Goal: Task Accomplishment & Management: Complete application form

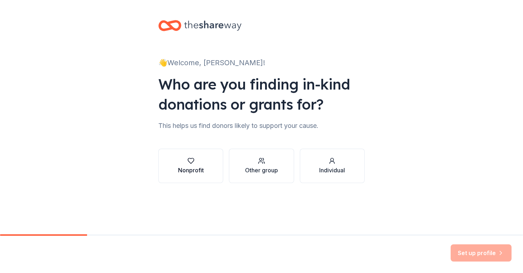
click at [188, 165] on div "Nonprofit" at bounding box center [191, 165] width 26 height 17
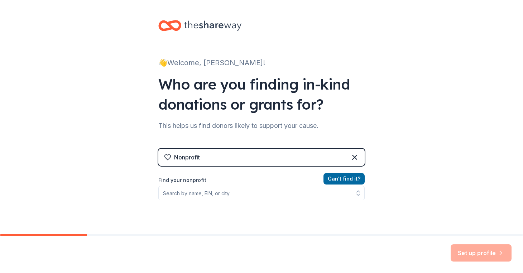
scroll to position [20, 0]
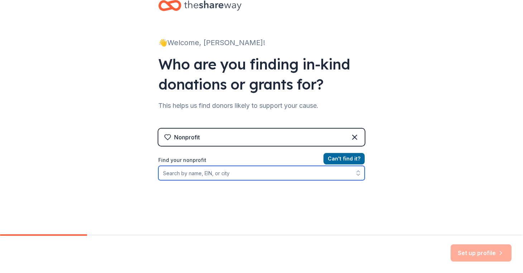
click at [257, 174] on input "Find your nonprofit" at bounding box center [261, 173] width 206 height 14
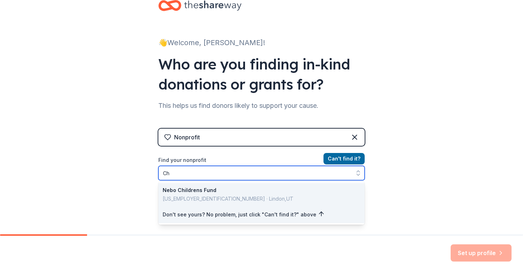
type input "C"
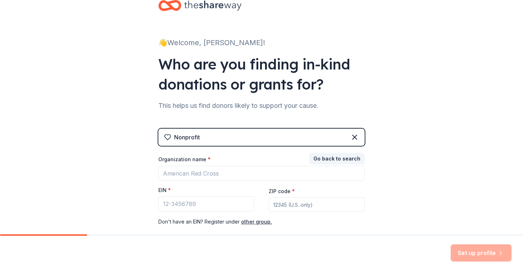
click at [225, 139] on div "Nonprofit" at bounding box center [261, 137] width 206 height 17
click at [359, 135] on icon at bounding box center [354, 137] width 9 height 9
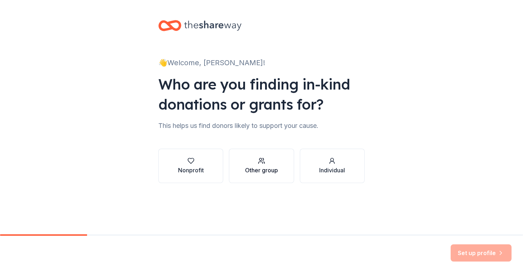
click at [256, 172] on div "Other group" at bounding box center [261, 170] width 33 height 9
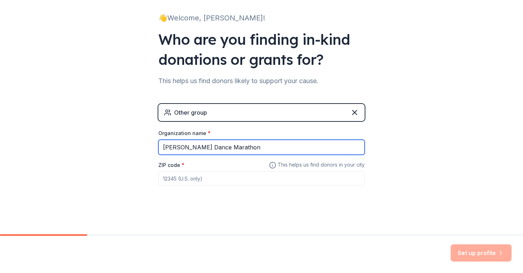
scroll to position [44, 0]
type input "[PERSON_NAME] Dance Marathon"
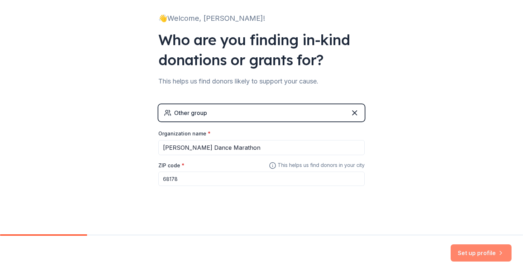
type input "68178"
click at [479, 255] on button "Set up profile" at bounding box center [481, 252] width 61 height 17
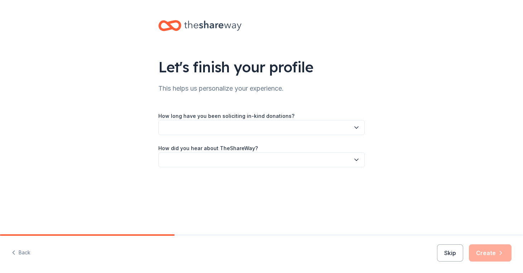
click at [327, 125] on button "button" at bounding box center [261, 127] width 206 height 15
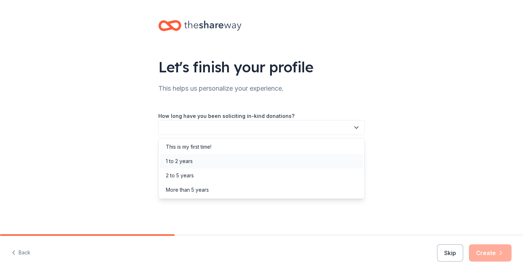
click at [261, 160] on div "1 to 2 years" at bounding box center [261, 161] width 203 height 14
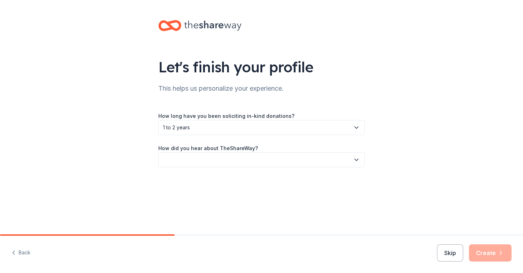
click at [249, 156] on button "button" at bounding box center [261, 159] width 206 height 15
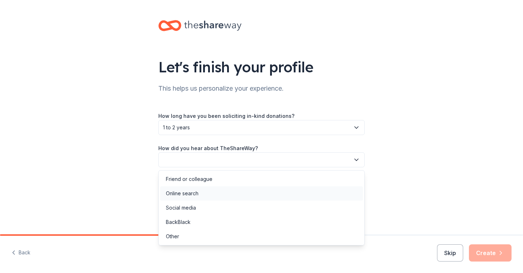
click at [235, 200] on div "Online search" at bounding box center [261, 193] width 203 height 14
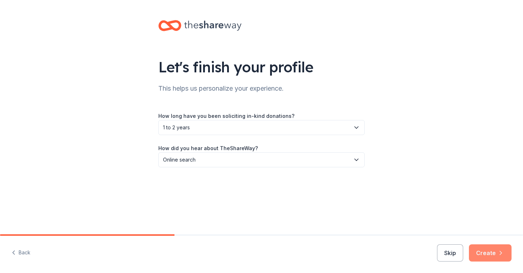
click at [503, 255] on icon "button" at bounding box center [500, 252] width 7 height 7
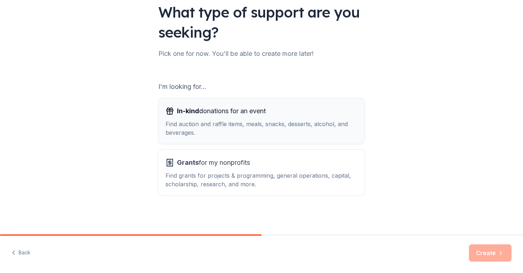
scroll to position [55, 0]
click at [293, 118] on div "In-kind donations for an event Find auction and raffle items, meals, snacks, de…" at bounding box center [261, 121] width 192 height 32
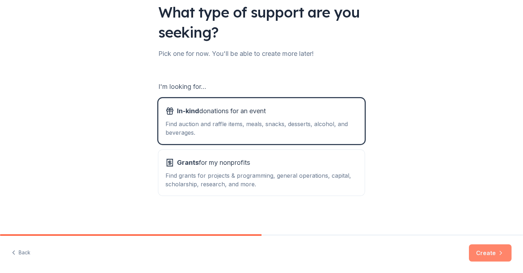
click at [484, 254] on button "Create" at bounding box center [490, 252] width 43 height 17
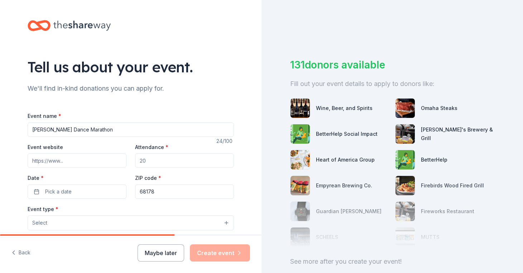
type input "[PERSON_NAME] Dance Marathon"
click at [155, 155] on input "Attendance *" at bounding box center [184, 160] width 99 height 14
type input "1200"
click at [75, 188] on button "Pick a date" at bounding box center [77, 191] width 99 height 14
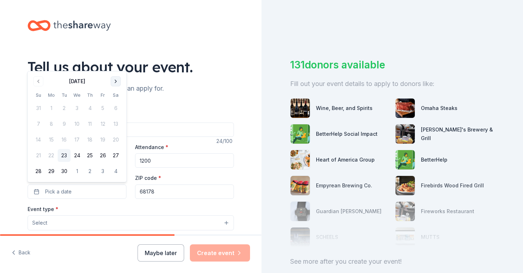
click at [117, 80] on button "Go to next month" at bounding box center [116, 81] width 10 height 10
click at [113, 153] on button "25" at bounding box center [115, 155] width 13 height 13
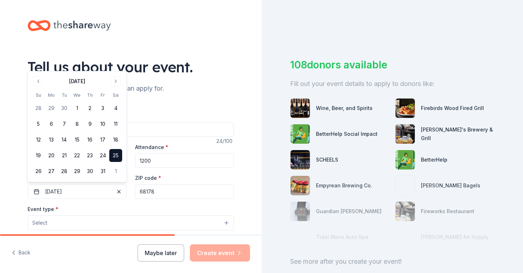
click at [90, 217] on button "Select" at bounding box center [131, 222] width 206 height 15
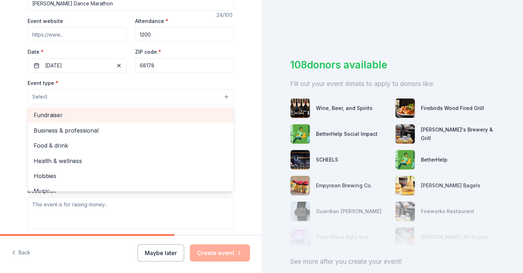
click at [61, 116] on span "Fundraiser" at bounding box center [131, 114] width 194 height 9
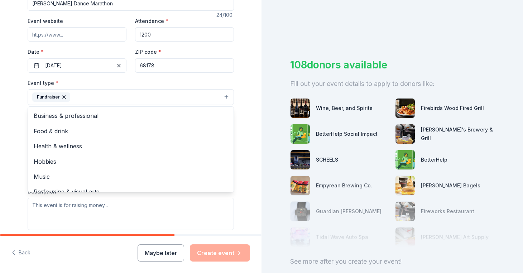
click at [14, 196] on div "Tell us about your event. We'll find in-kind donations you can apply for. Event…" at bounding box center [130, 112] width 261 height 477
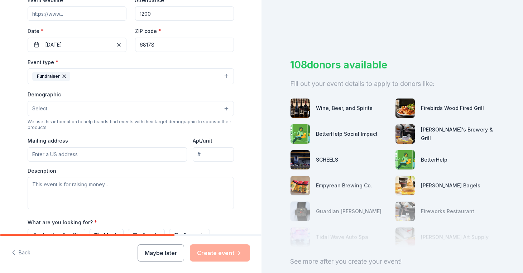
scroll to position [149, 0]
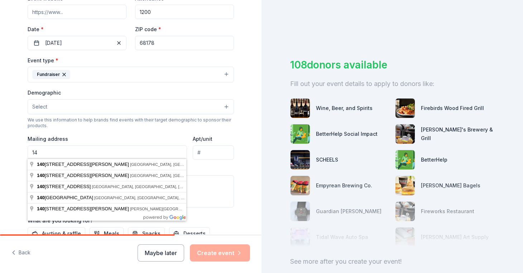
type input "1"
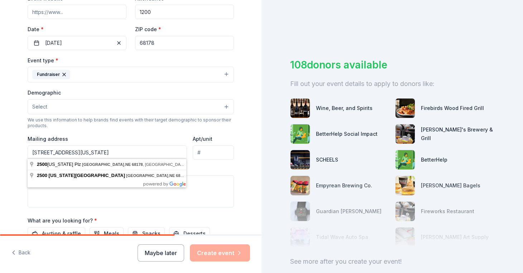
drag, startPoint x: 146, startPoint y: 151, endPoint x: -1, endPoint y: 143, distance: 148.2
click at [0, 143] on html "Tell us about your event. We'll find in-kind donations you can apply for. Event…" at bounding box center [261, 136] width 523 height 273
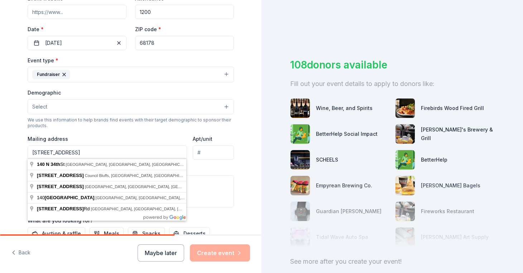
type input "140 North 34th Street, Omaha, NE, 68131"
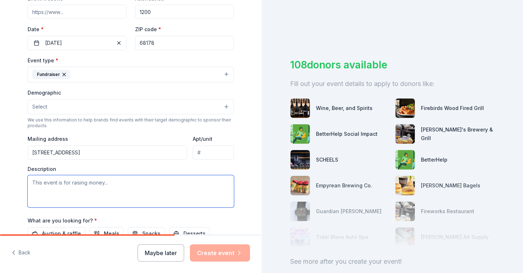
click at [71, 189] on textarea at bounding box center [131, 191] width 206 height 32
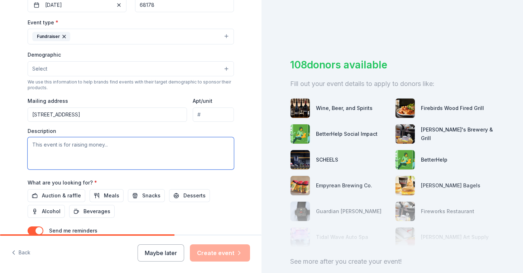
scroll to position [195, 0]
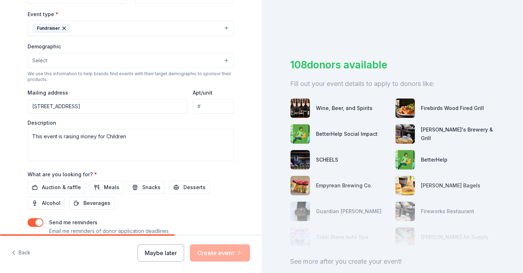
click at [473, 3] on div "108 donors available Fill out your event details to apply to donors like: Wine,…" at bounding box center [391, 136] width 261 height 273
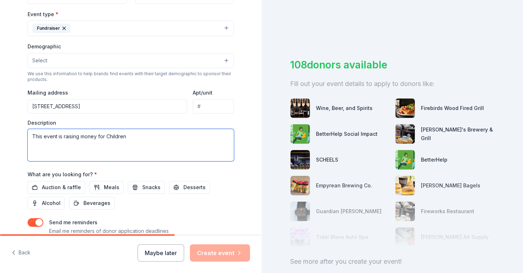
click at [149, 132] on textarea "This event is raising money for Children" at bounding box center [131, 145] width 206 height 32
click at [223, 135] on textarea "This event is raising money for Children's Nebraska through Creighton Universit…" at bounding box center [131, 145] width 206 height 32
click at [131, 146] on textarea "This event is raising money for Children's Nebraska through Creighton Universit…" at bounding box center [131, 145] width 206 height 32
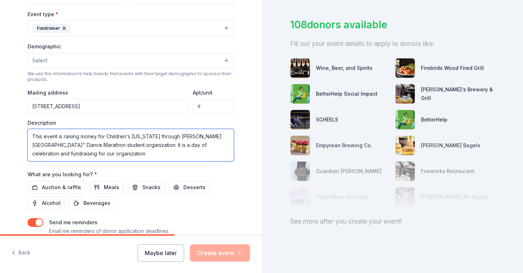
scroll to position [40, 0]
paste textarea "Last year, in 2024 we raised just over $88,000 and were the highest fundraising…"
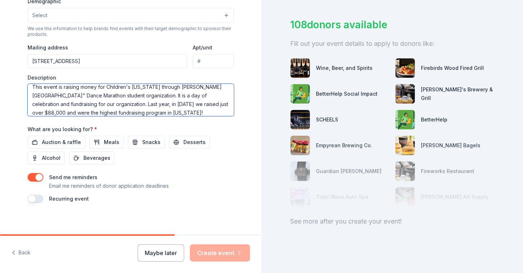
scroll to position [241, 0]
type textarea "This event is raising money for Children's Nebraska through Creighton Universit…"
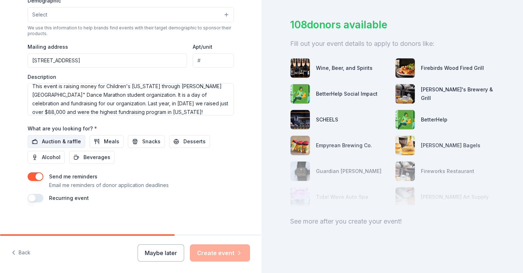
click at [68, 141] on span "Auction & raffle" at bounding box center [61, 141] width 39 height 9
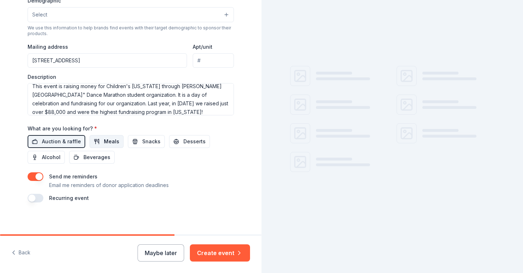
click at [106, 139] on span "Meals" at bounding box center [111, 141] width 15 height 9
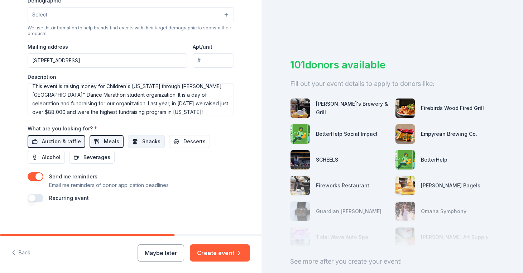
click at [148, 138] on span "Snacks" at bounding box center [151, 141] width 18 height 9
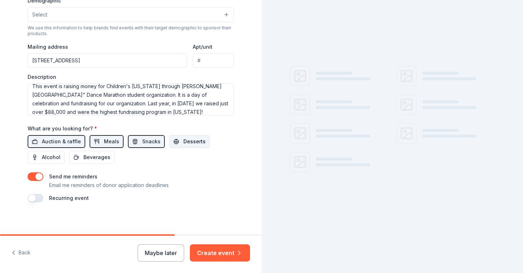
click at [178, 138] on button "Desserts" at bounding box center [189, 141] width 41 height 13
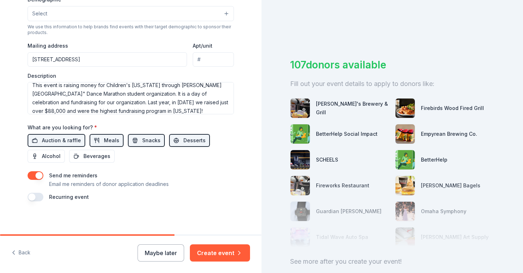
scroll to position [241, 0]
click at [37, 175] on button "button" at bounding box center [36, 176] width 16 height 9
click at [228, 253] on button "Create event" at bounding box center [220, 252] width 60 height 17
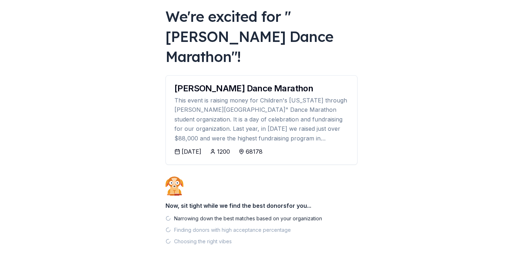
scroll to position [38, 0]
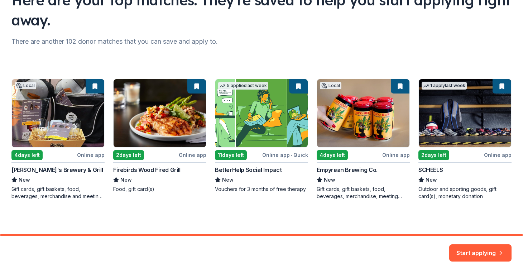
scroll to position [67, 0]
click at [464, 251] on button "Start applying" at bounding box center [480, 248] width 62 height 17
click at [477, 251] on div "Start applying" at bounding box center [480, 252] width 62 height 17
click at [337, 34] on div "Here are your top matches. They're saved to help you start applying right away.…" at bounding box center [261, 83] width 523 height 301
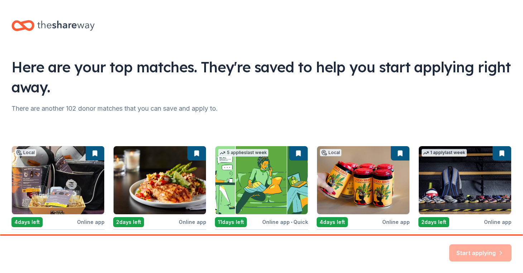
click at [409, 102] on div "Here are your top matches. They're saved to help you start applying right away.…" at bounding box center [261, 150] width 523 height 301
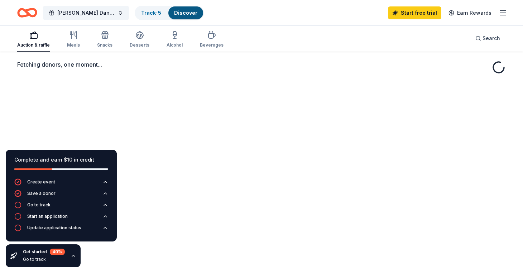
scroll to position [29, 0]
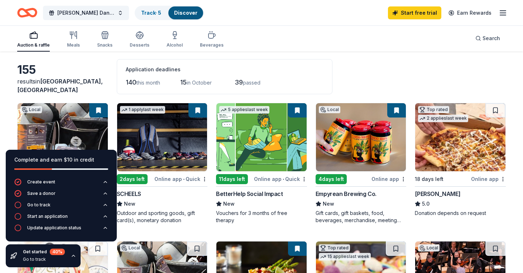
click at [73, 253] on icon "button" at bounding box center [74, 256] width 6 height 6
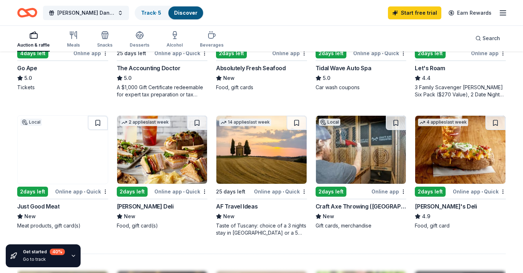
scroll to position [449, 0]
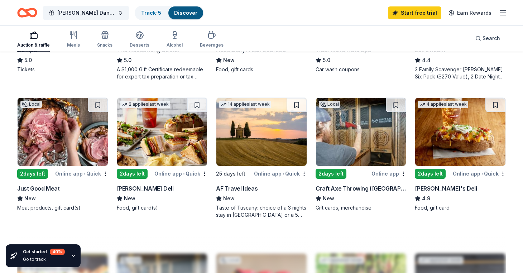
click at [374, 174] on div "Online app" at bounding box center [388, 173] width 35 height 9
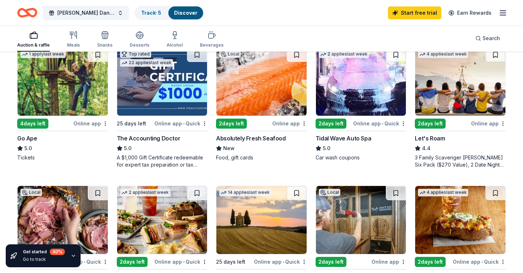
scroll to position [360, 0]
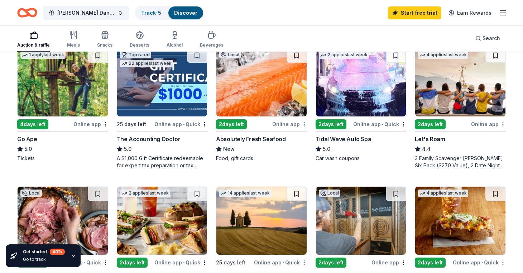
click at [346, 90] on img at bounding box center [361, 82] width 90 height 68
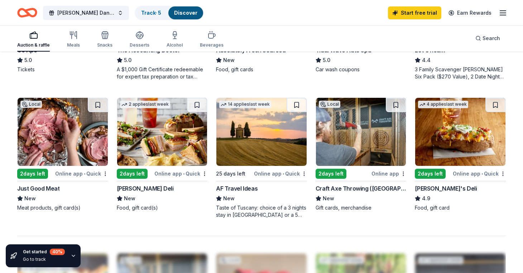
scroll to position [450, 0]
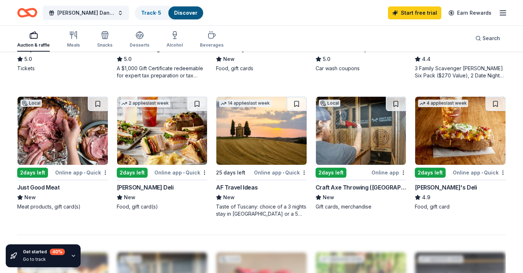
click at [171, 191] on div "[PERSON_NAME] Deli" at bounding box center [162, 187] width 91 height 9
click at [470, 137] on img at bounding box center [460, 131] width 90 height 68
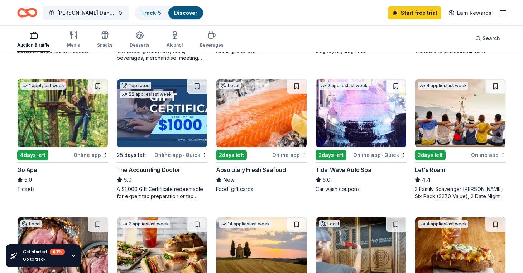
scroll to position [328, 0]
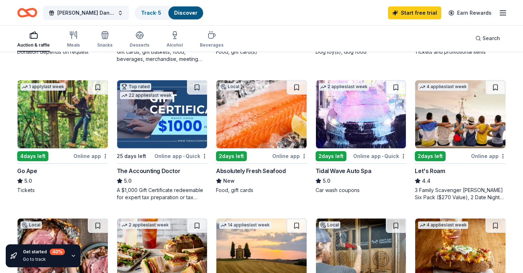
click at [54, 133] on img at bounding box center [63, 114] width 90 height 68
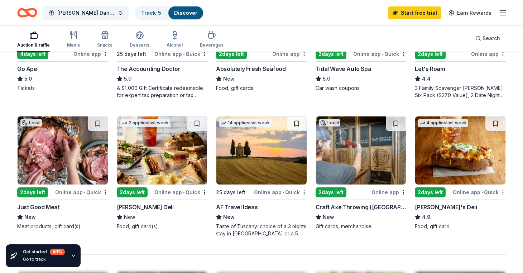
scroll to position [428, 0]
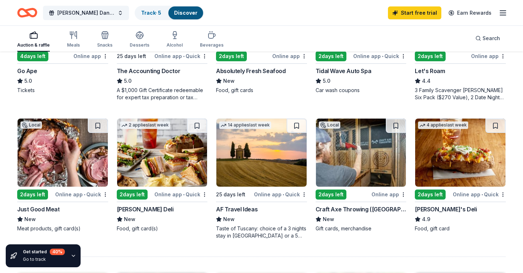
click at [69, 148] on img at bounding box center [63, 153] width 90 height 68
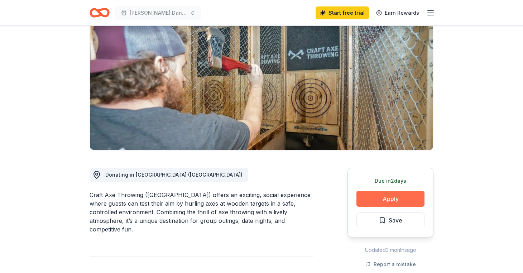
scroll to position [70, 0]
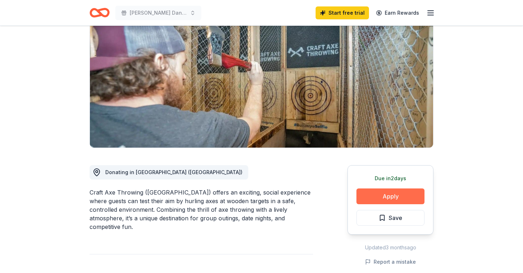
click at [391, 194] on button "Apply" at bounding box center [390, 196] width 68 height 16
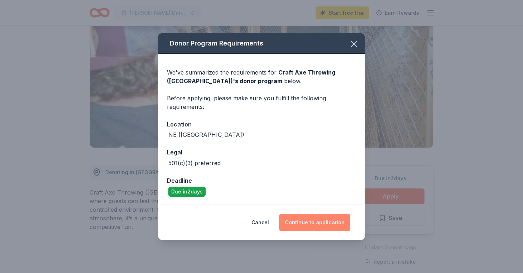
click at [322, 218] on button "Continue to application" at bounding box center [314, 222] width 71 height 17
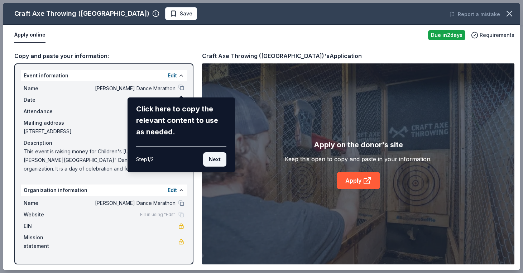
click at [213, 159] on button "Next" at bounding box center [214, 159] width 23 height 14
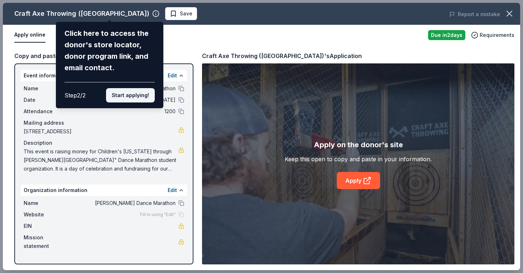
click at [130, 88] on button "Start applying!" at bounding box center [130, 95] width 49 height 14
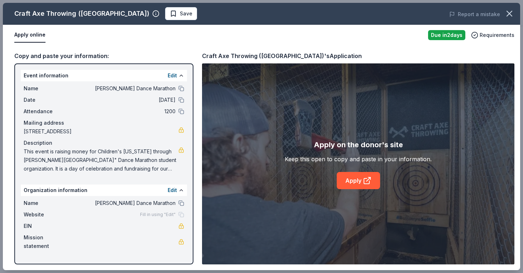
click at [356, 181] on div "Craft Axe Throwing (Omaha) Save Report a mistake Apply online Due in 2 days Req…" at bounding box center [261, 136] width 517 height 267
click at [363, 180] on div "Craft Axe Throwing (Omaha) Save Report a mistake Apply online Due in 2 days Req…" at bounding box center [261, 136] width 517 height 267
click at [137, 78] on div "Craft Axe Throwing (Omaha) Save Report a mistake Apply online Due in 2 days Req…" at bounding box center [261, 136] width 517 height 267
click at [163, 78] on div "Craft Axe Throwing (Omaha) Save Report a mistake Apply online Due in 2 days Req…" at bounding box center [261, 136] width 517 height 267
click at [169, 77] on div "Craft Axe Throwing (Omaha) Save Report a mistake Apply online Due in 2 days Req…" at bounding box center [261, 136] width 517 height 267
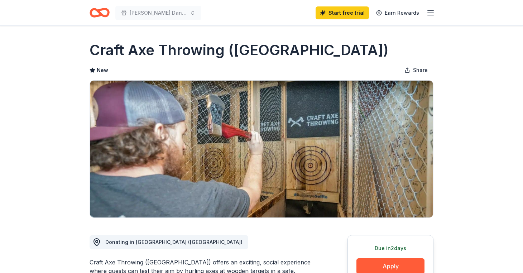
scroll to position [70, 0]
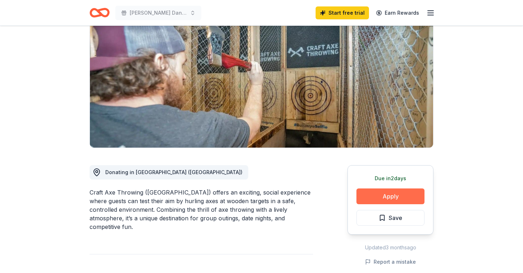
click at [391, 198] on button "Apply" at bounding box center [390, 196] width 68 height 16
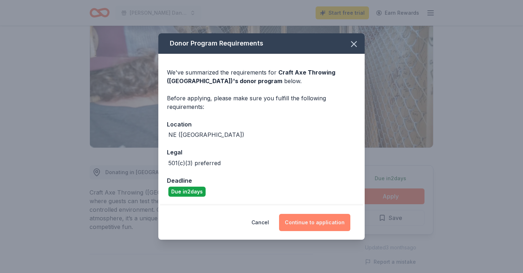
click at [311, 221] on button "Continue to application" at bounding box center [314, 222] width 71 height 17
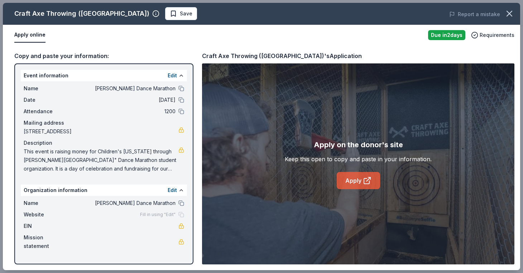
click at [349, 180] on link "Apply" at bounding box center [358, 180] width 43 height 17
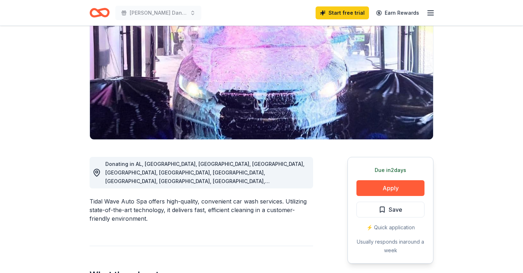
scroll to position [83, 0]
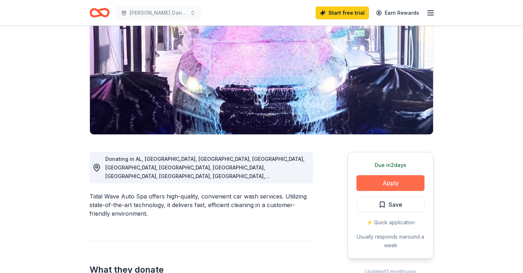
click at [384, 182] on button "Apply" at bounding box center [390, 183] width 68 height 16
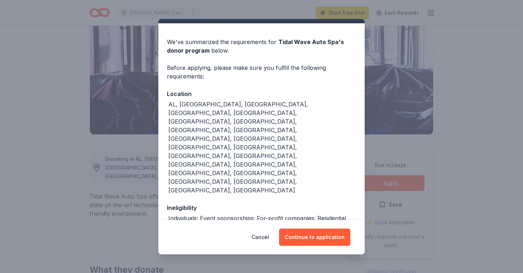
scroll to position [16, 0]
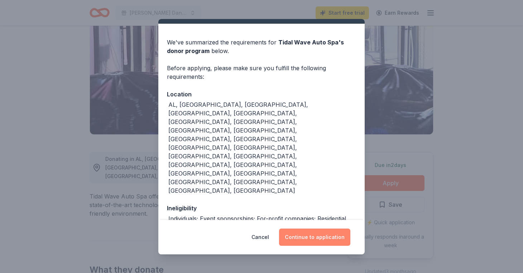
click at [316, 239] on button "Continue to application" at bounding box center [314, 237] width 71 height 17
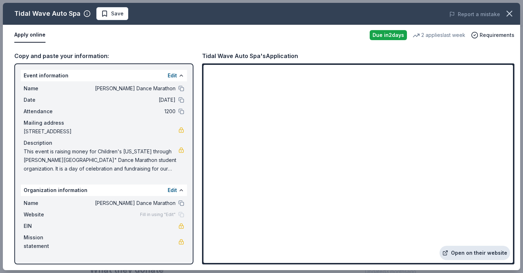
click at [461, 252] on link "Open on their website" at bounding box center [474, 253] width 71 height 14
click at [482, 246] on link "Open on their website" at bounding box center [474, 253] width 71 height 14
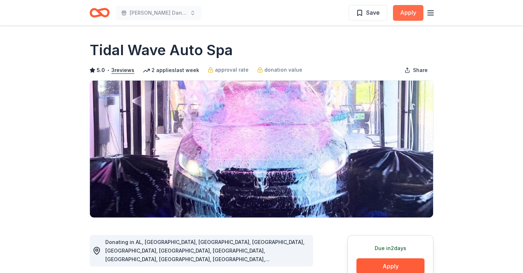
click at [410, 14] on button "Apply" at bounding box center [408, 13] width 30 height 16
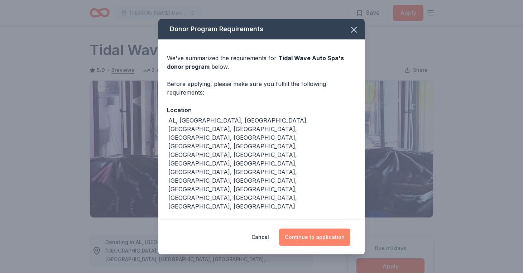
click at [308, 237] on button "Continue to application" at bounding box center [314, 237] width 71 height 17
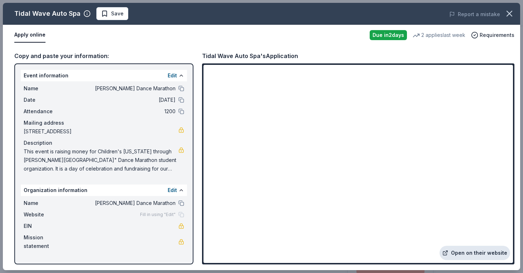
click at [462, 252] on link "Open on their website" at bounding box center [474, 253] width 71 height 14
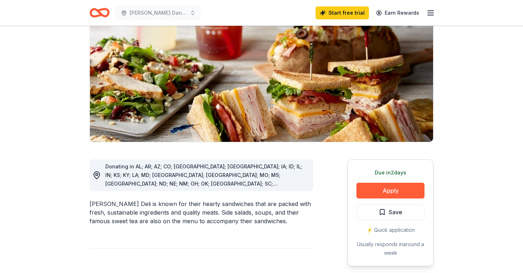
scroll to position [77, 0]
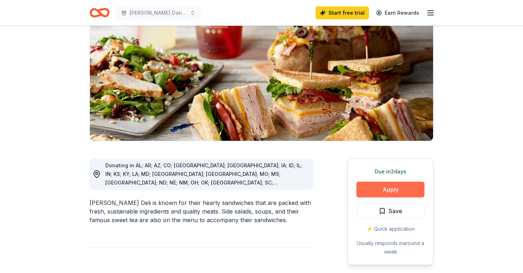
click at [383, 189] on button "Apply" at bounding box center [390, 190] width 68 height 16
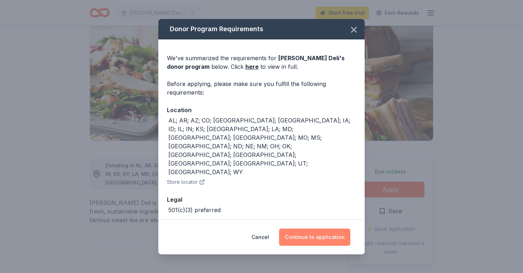
click at [309, 235] on button "Continue to application" at bounding box center [314, 237] width 71 height 17
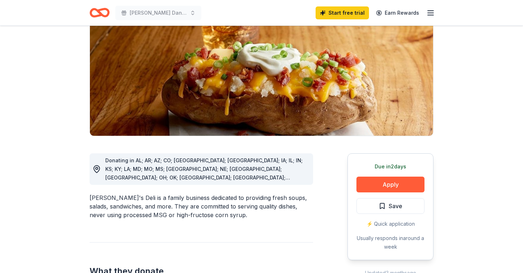
scroll to position [82, 0]
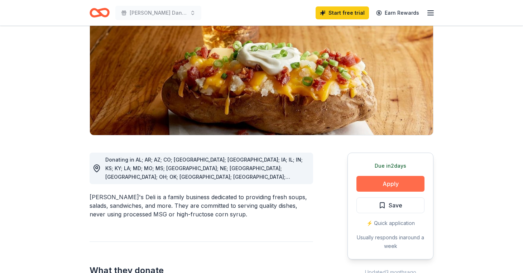
click at [386, 180] on button "Apply" at bounding box center [390, 184] width 68 height 16
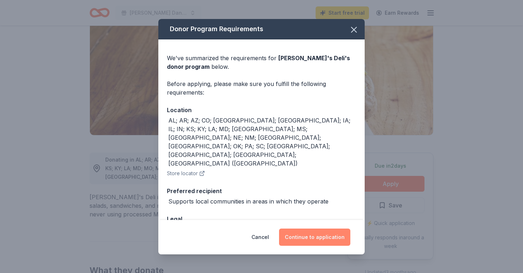
click at [322, 234] on button "Continue to application" at bounding box center [314, 237] width 71 height 17
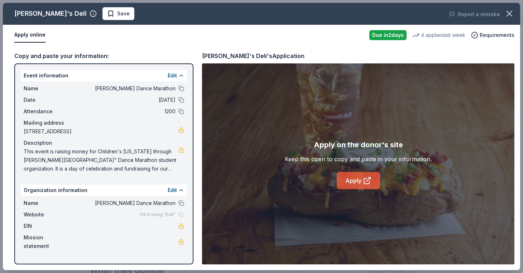
click at [363, 186] on link "Apply" at bounding box center [358, 180] width 43 height 17
